Goal: Check status: Check status

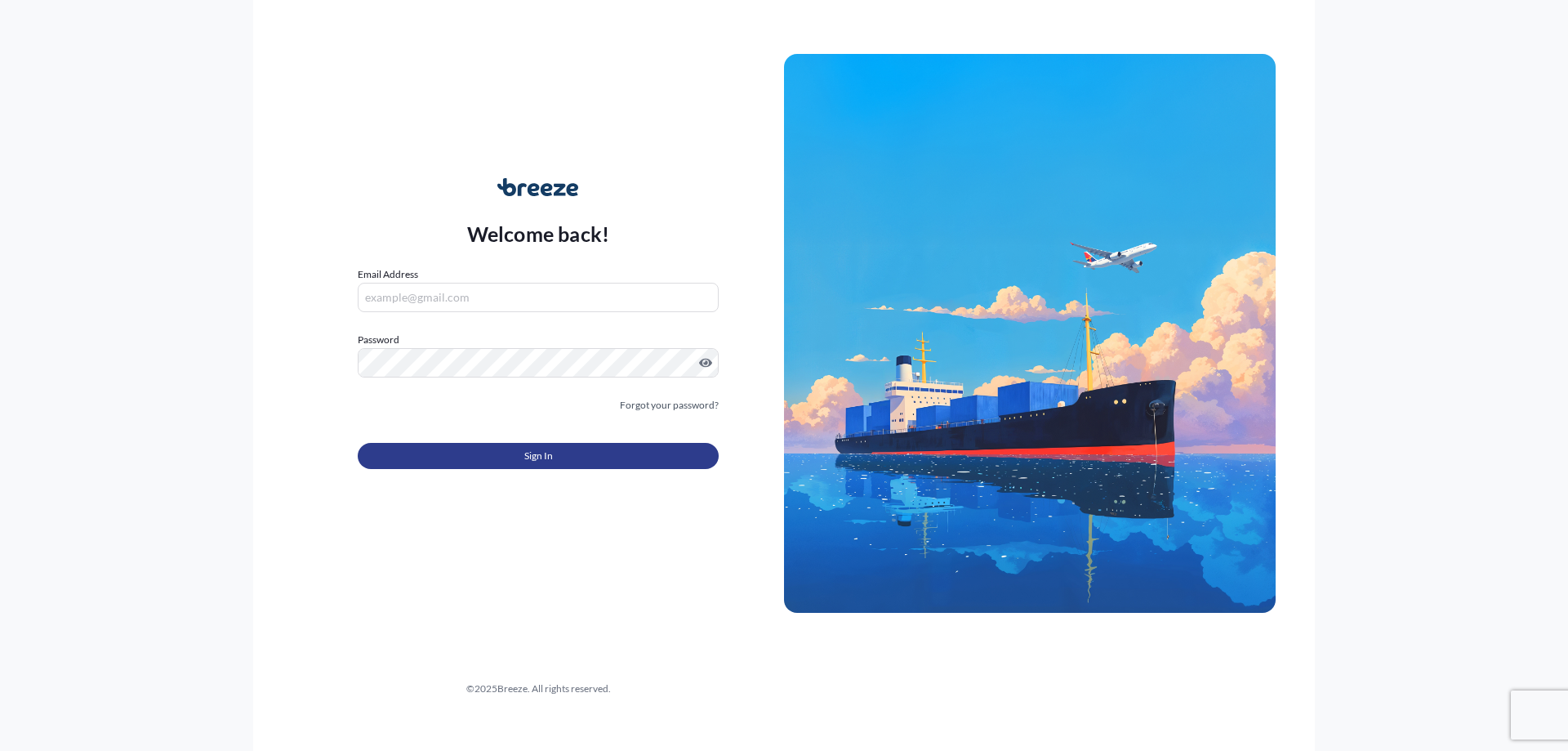
type input "[EMAIL_ADDRESS][PERSON_NAME][DOMAIN_NAME]"
click at [487, 454] on button "Sign In" at bounding box center [538, 456] width 361 height 26
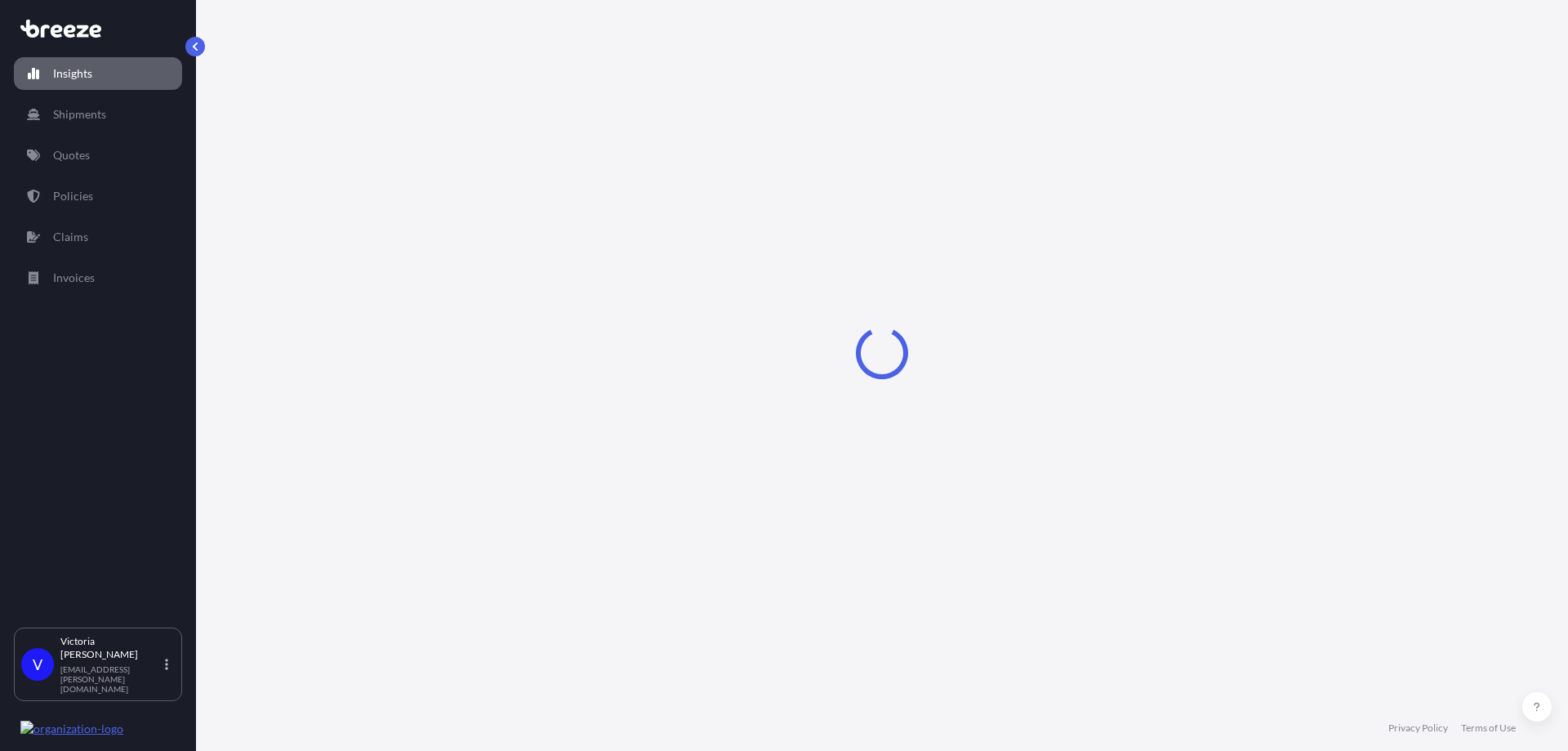
select select "2025"
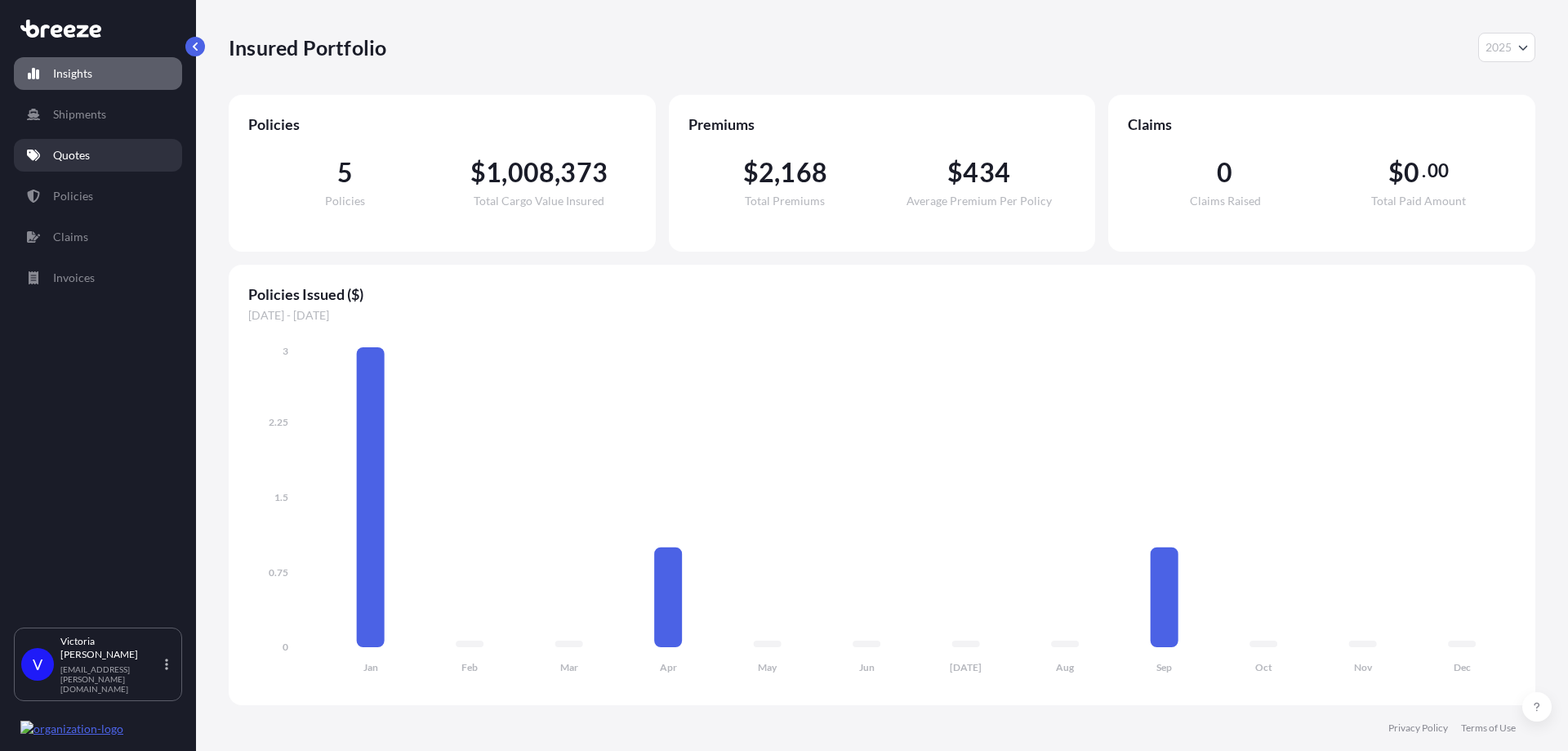
click at [76, 161] on p "Quotes" at bounding box center [71, 154] width 37 height 16
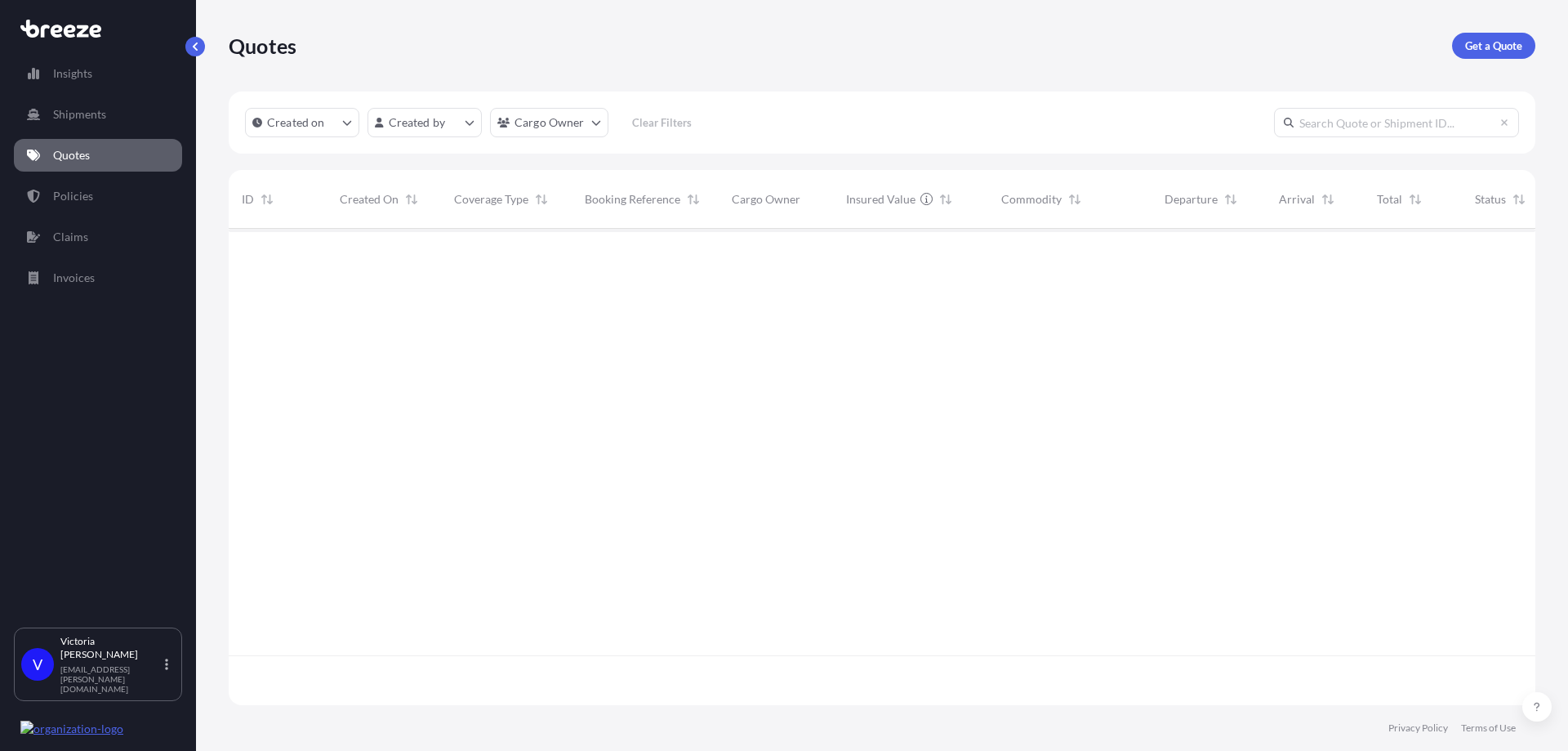
scroll to position [523, 1295]
click at [434, 123] on html "Insights Shipments Quotes Policies Claims Invoices V [PERSON_NAME] [PERSON_NAME…" at bounding box center [784, 376] width 1568 height 751
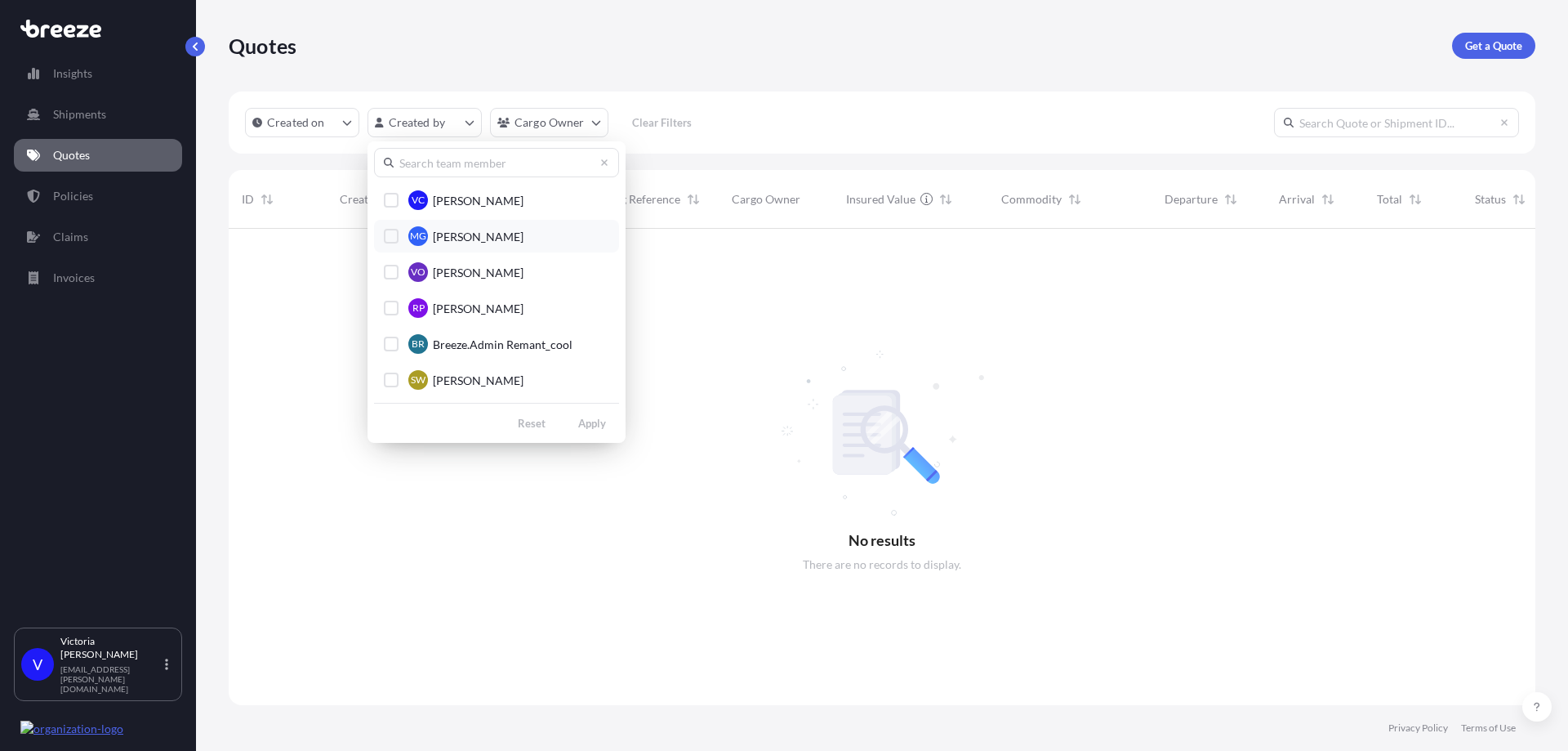
click at [392, 236] on div "Select Option" at bounding box center [392, 236] width 15 height 15
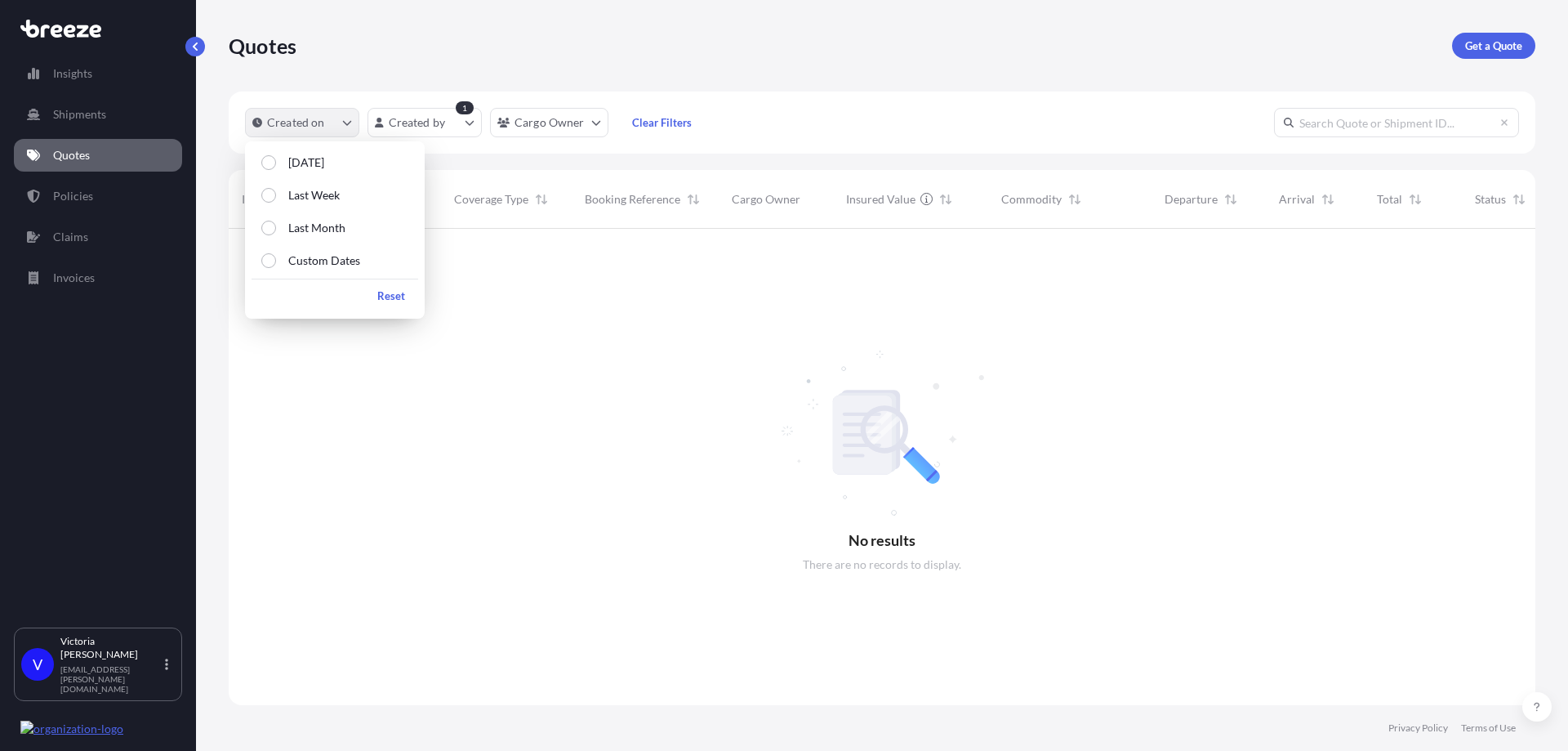
click at [347, 114] on button "Created on" at bounding box center [302, 122] width 114 height 29
click at [291, 227] on p "Last Month" at bounding box center [317, 227] width 57 height 16
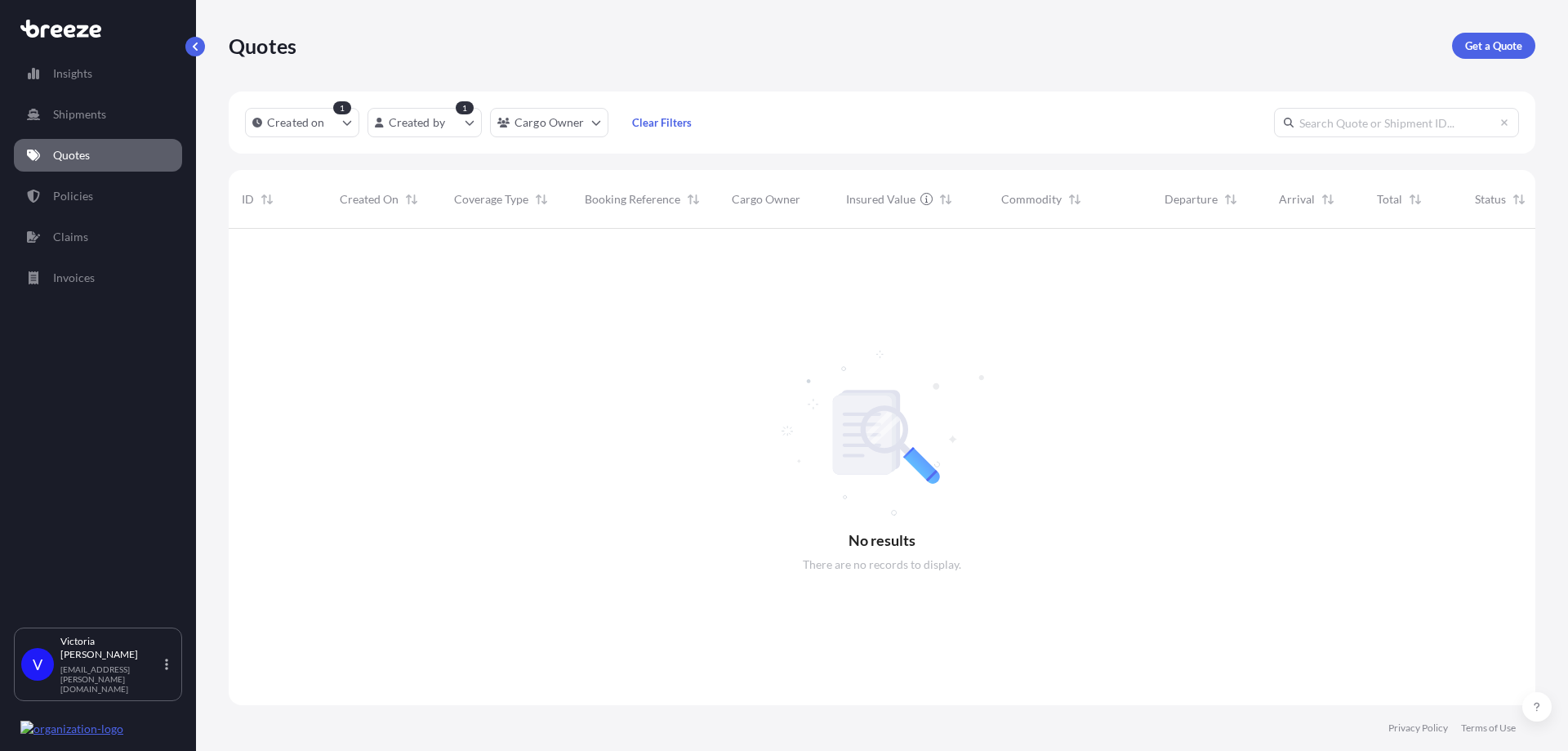
click at [842, 294] on div at bounding box center [919, 467] width 1381 height 477
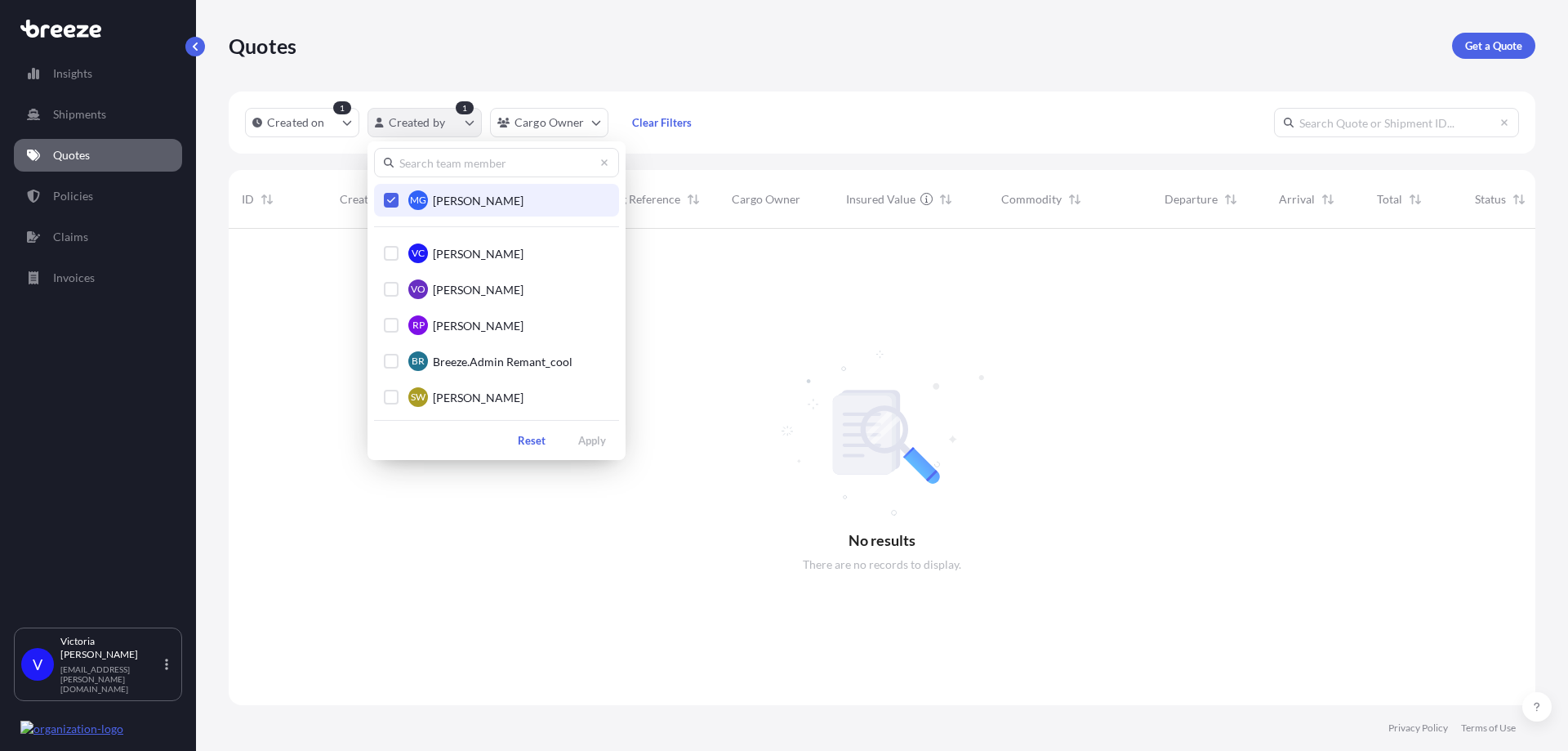
click at [431, 124] on html "Insights Shipments Quotes Policies Claims Invoices V [PERSON_NAME] [PERSON_NAME…" at bounding box center [784, 376] width 1568 height 751
click at [396, 193] on div "Select Option" at bounding box center [392, 201] width 15 height 15
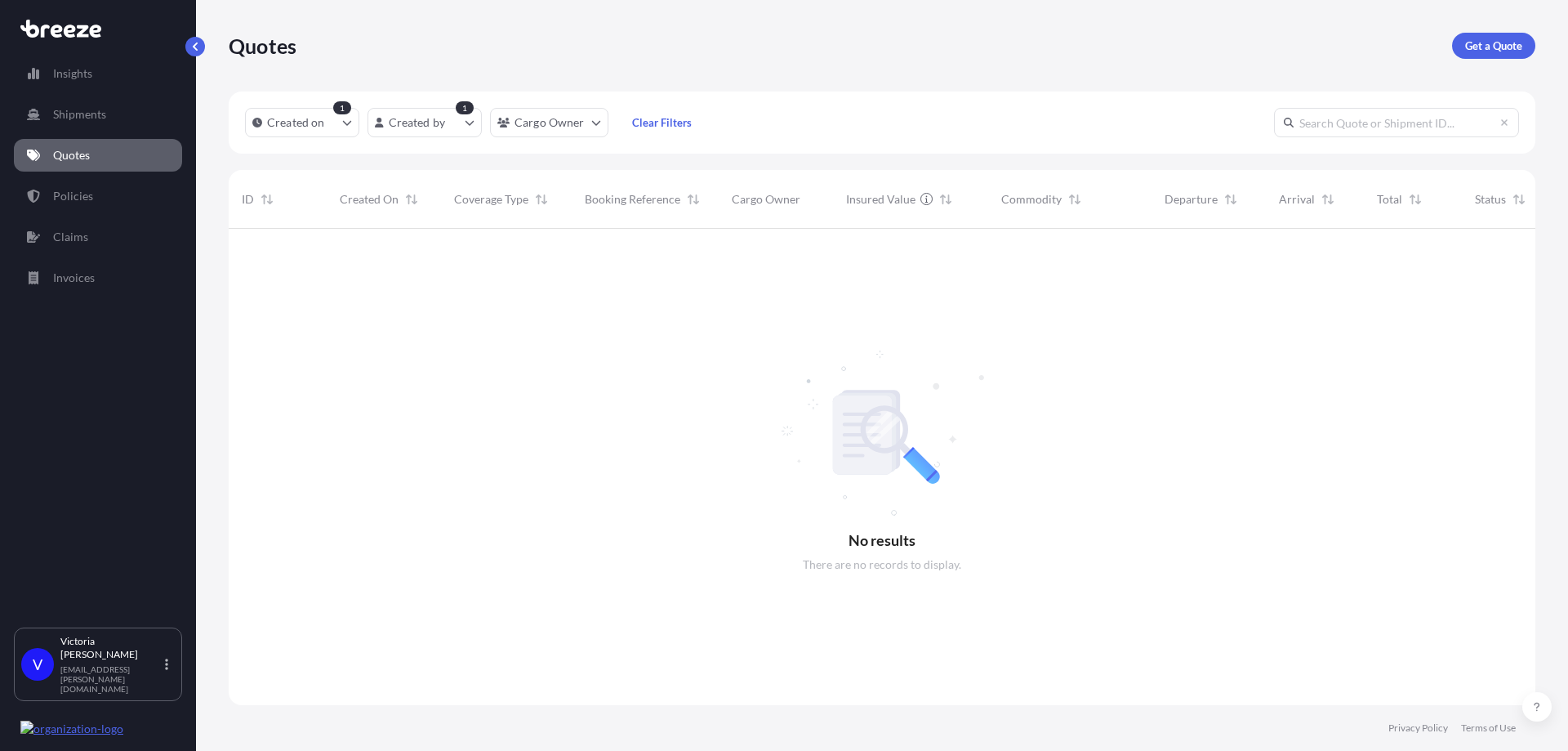
click at [733, 241] on html "Insights Shipments Quotes Policies Claims Invoices V [PERSON_NAME] [PERSON_NAME…" at bounding box center [784, 376] width 1568 height 751
